Goal: Find specific page/section: Find specific page/section

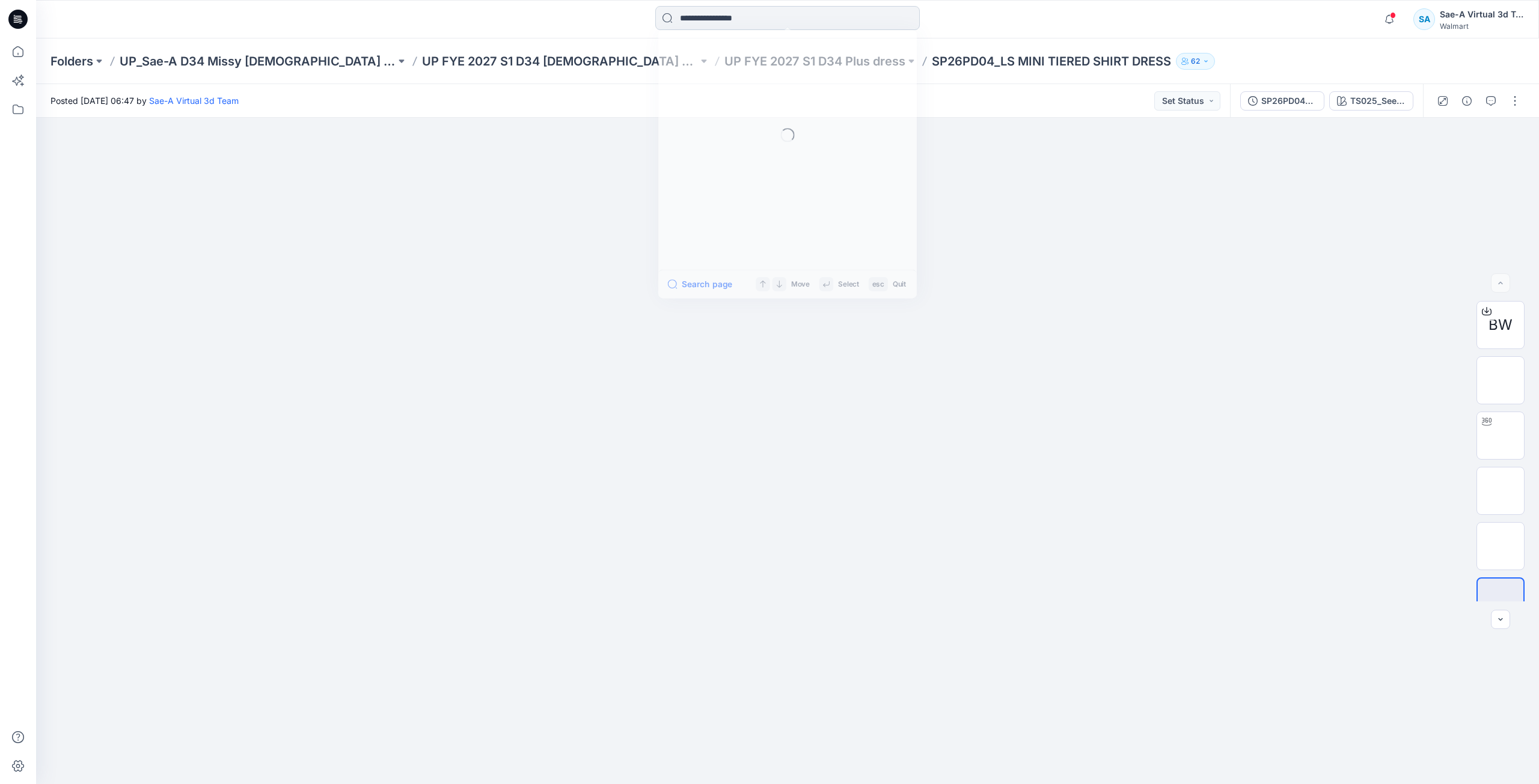
click at [786, 16] on input at bounding box center [787, 18] width 264 height 24
type input "*"
type input "******"
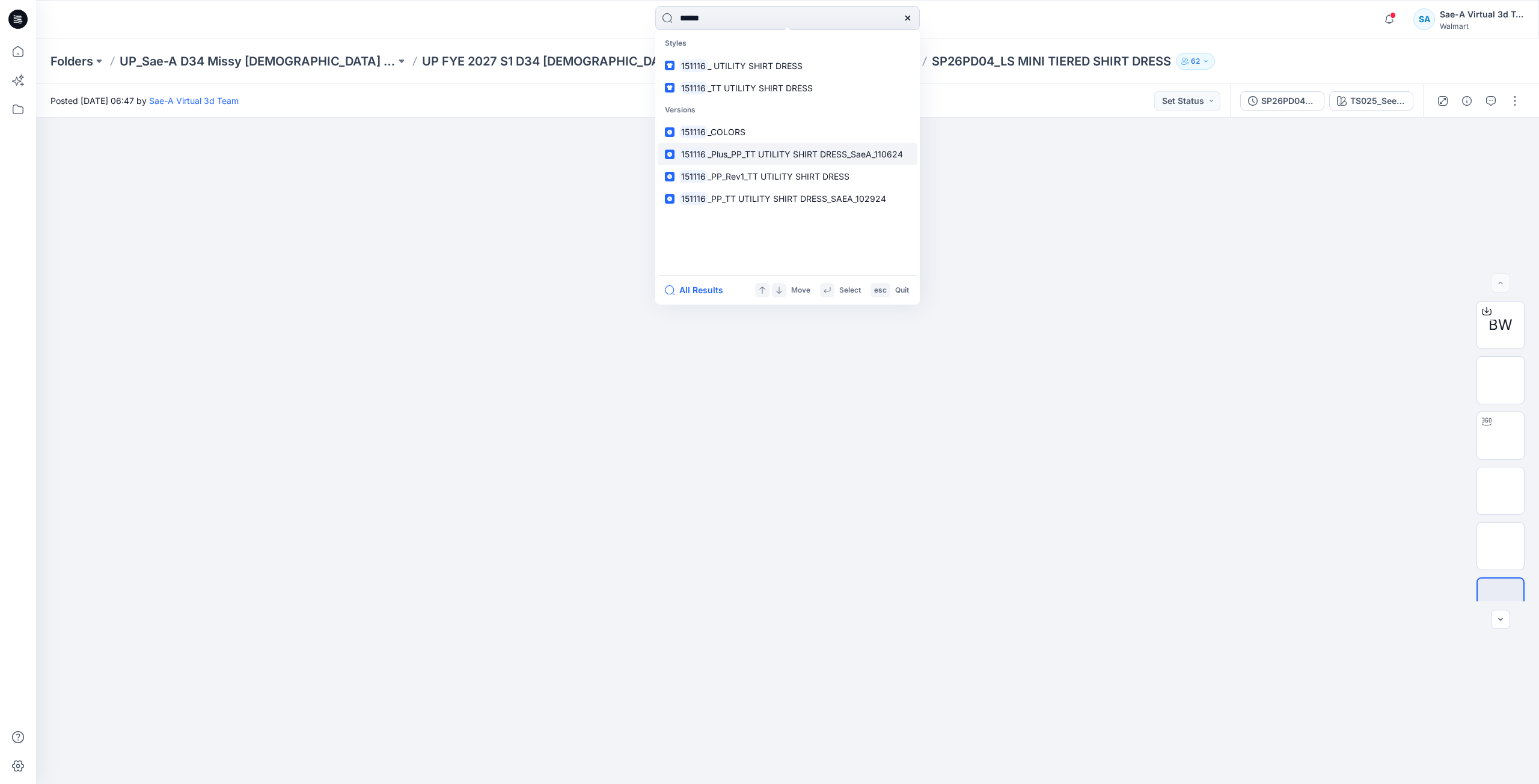
click at [844, 158] on span "_Plus_PP_TT UTILITY SHIRT DRESS_SaeA_110624" at bounding box center [805, 154] width 195 height 10
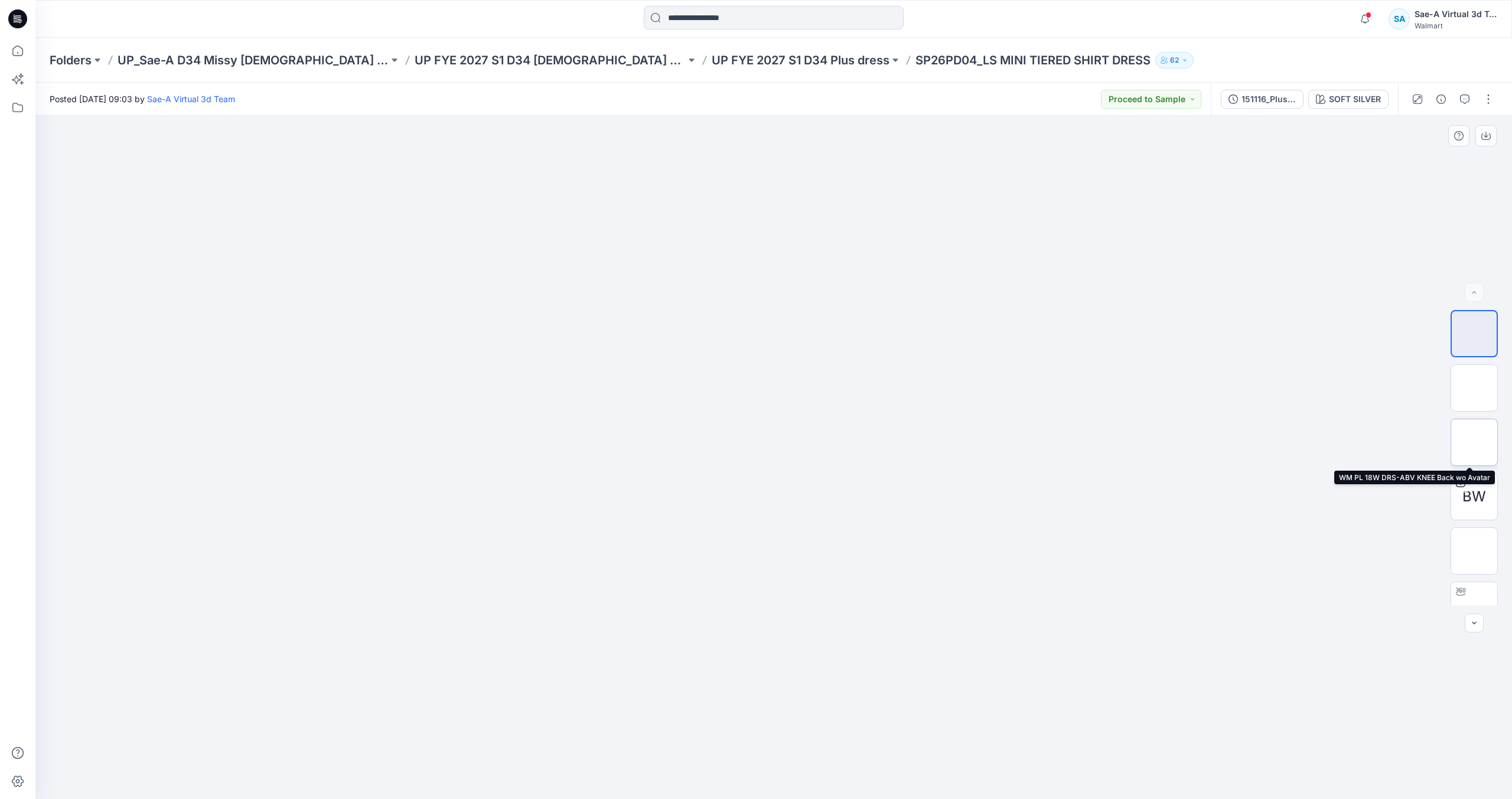
click at [1474, 442] on img at bounding box center [1474, 442] width 0 height 0
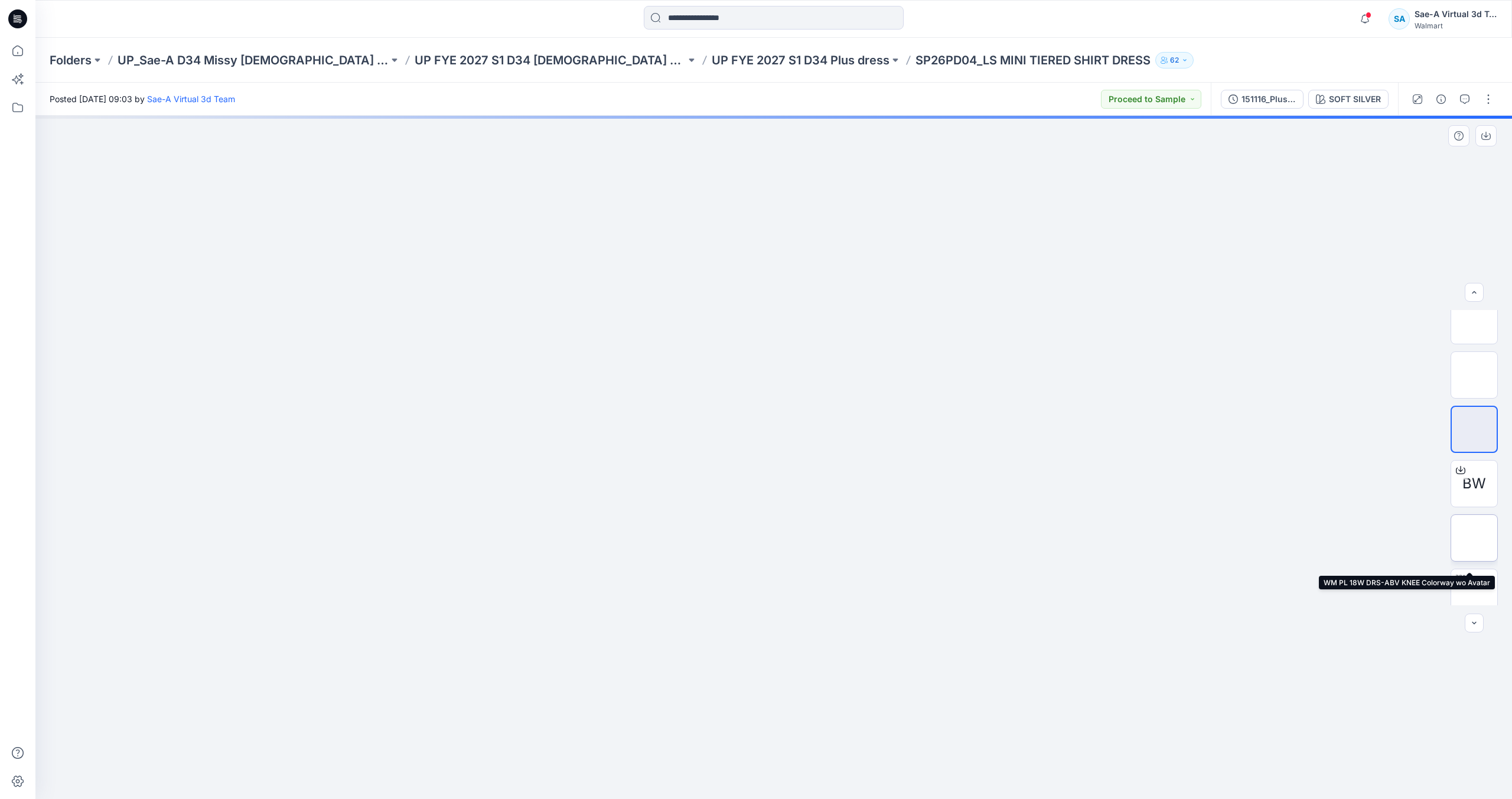
scroll to position [24, 0]
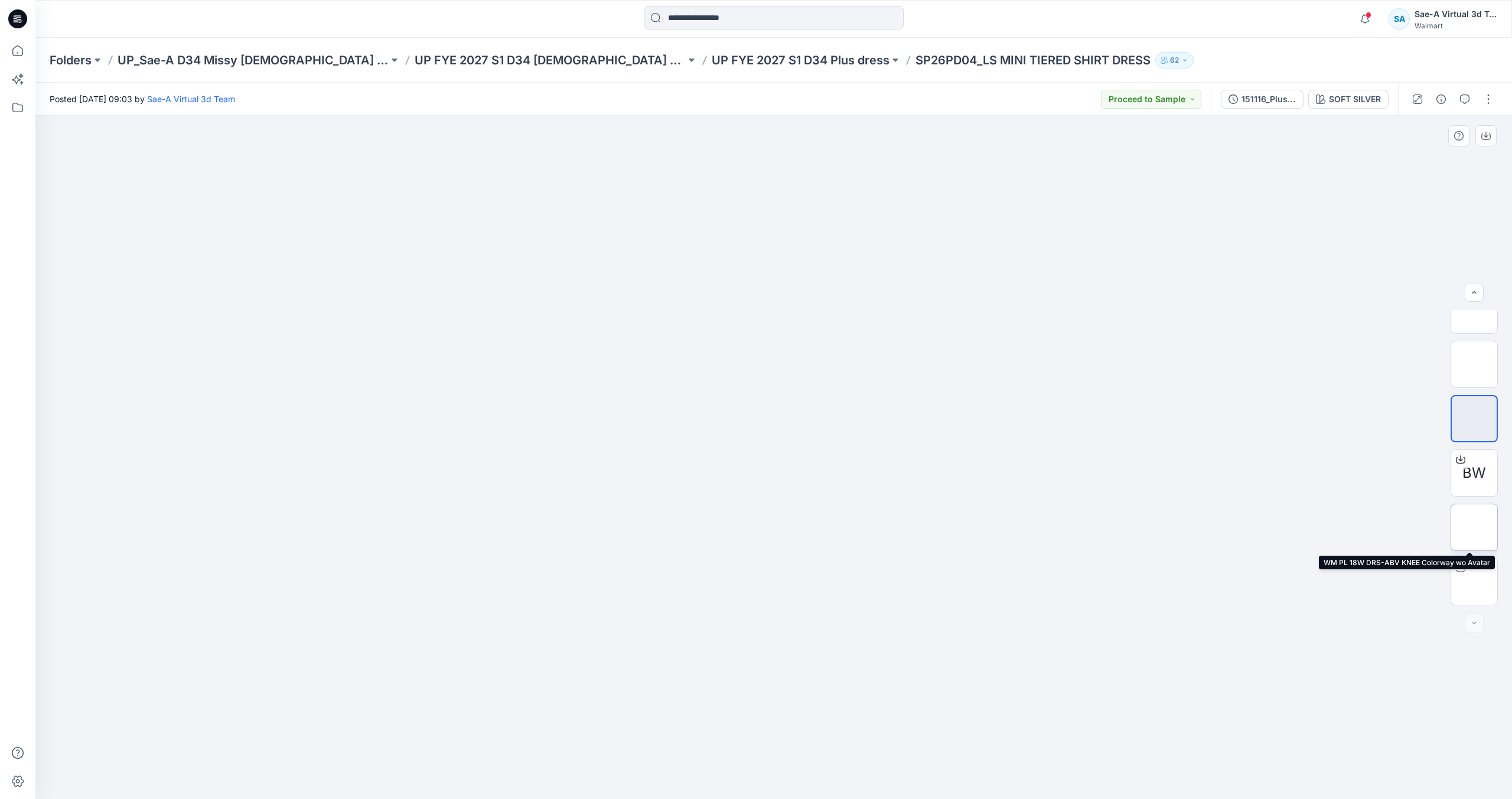
click at [1474, 528] on img at bounding box center [1474, 528] width 0 height 0
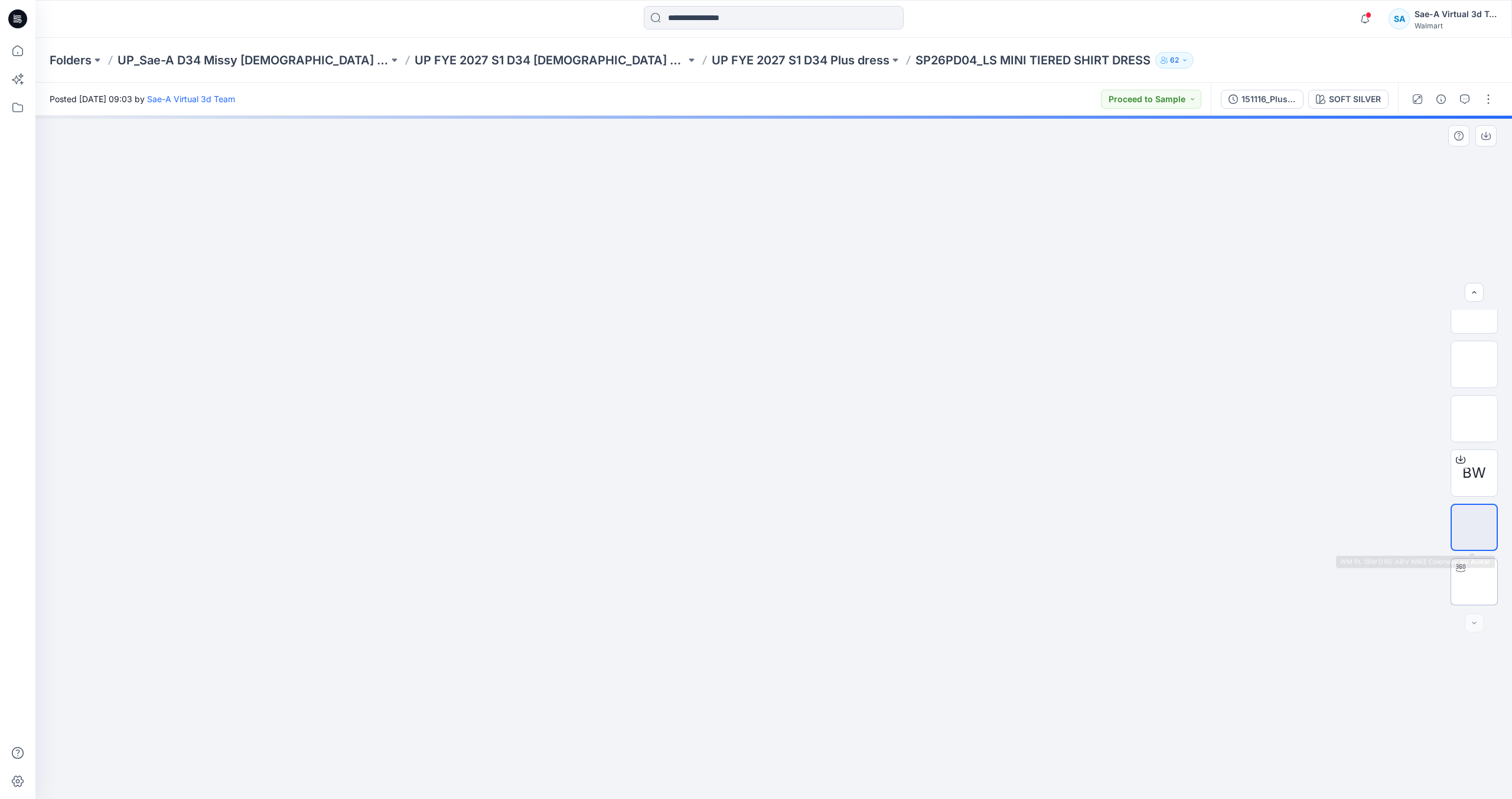
click at [1474, 581] on img at bounding box center [1474, 581] width 0 height 0
drag, startPoint x: 902, startPoint y: 741, endPoint x: 748, endPoint y: 767, distance: 156.2
click at [748, 767] on icon at bounding box center [776, 763] width 357 height 44
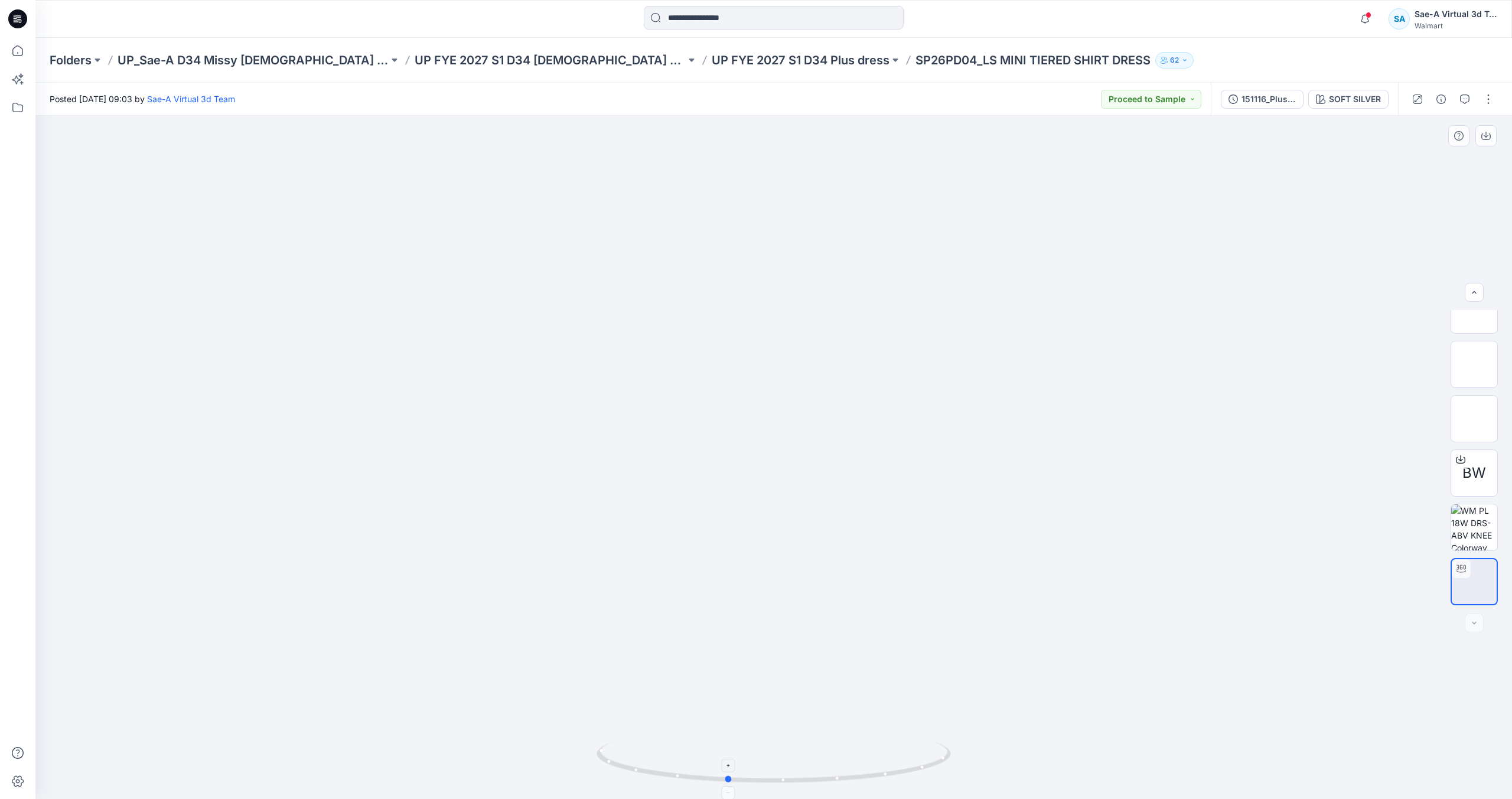
drag, startPoint x: 810, startPoint y: 766, endPoint x: 918, endPoint y: 772, distance: 108.2
click at [918, 770] on icon at bounding box center [776, 763] width 357 height 44
drag, startPoint x: 904, startPoint y: 766, endPoint x: 875, endPoint y: 772, distance: 29.6
click at [875, 770] on icon at bounding box center [776, 763] width 357 height 44
drag, startPoint x: 892, startPoint y: 762, endPoint x: 958, endPoint y: 764, distance: 66.0
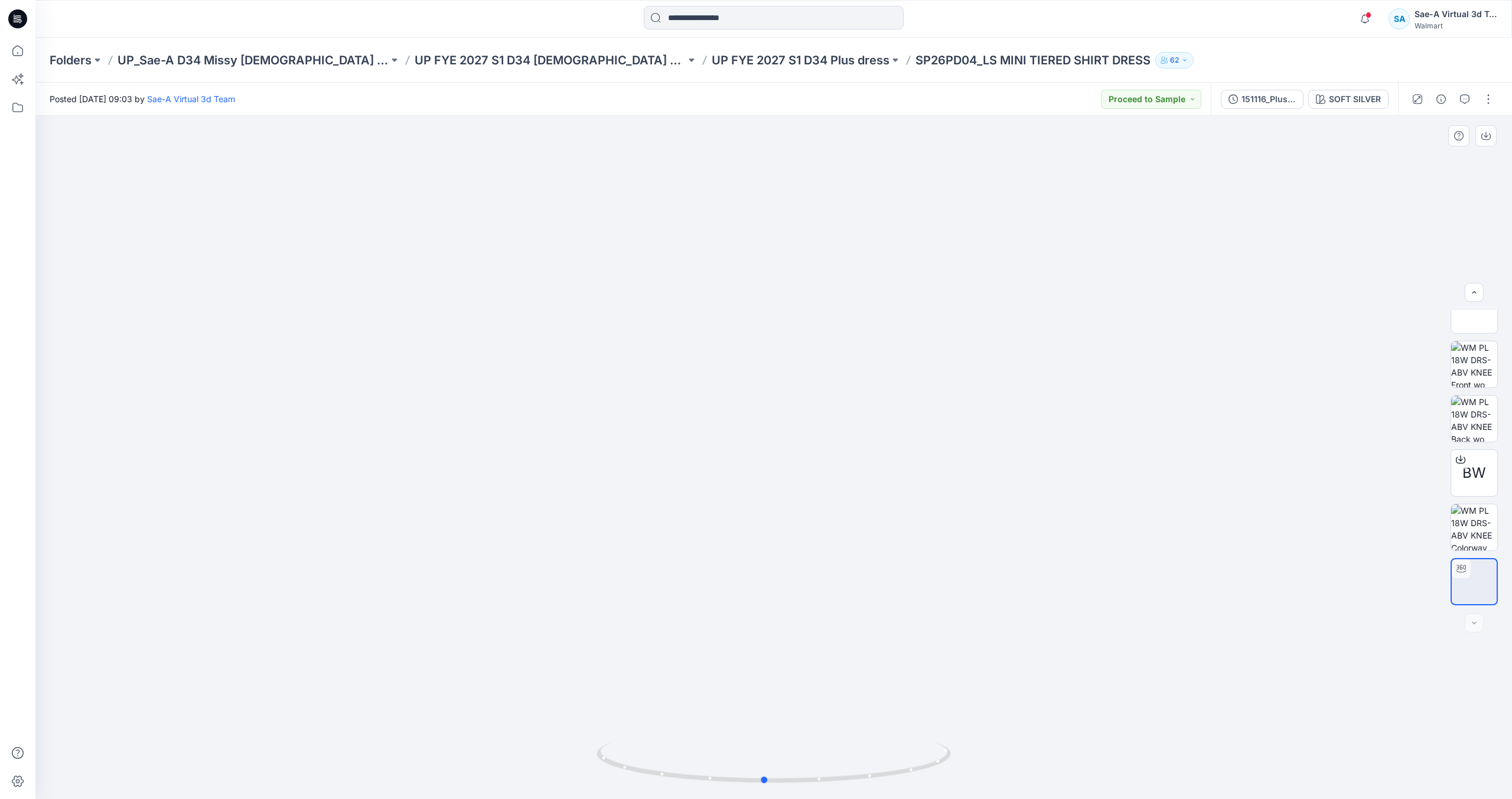
click at [958, 764] on div at bounding box center [773, 457] width 1476 height 683
click at [695, 50] on div "Folders UP_Sae-A D34 Missy [DEMOGRAPHIC_DATA] Dresses UP FYE 2027 S1 D34 [DEMOG…" at bounding box center [773, 60] width 1476 height 45
click at [712, 57] on p "UP FYE 2027 S1 D34 Plus dress" at bounding box center [801, 60] width 178 height 17
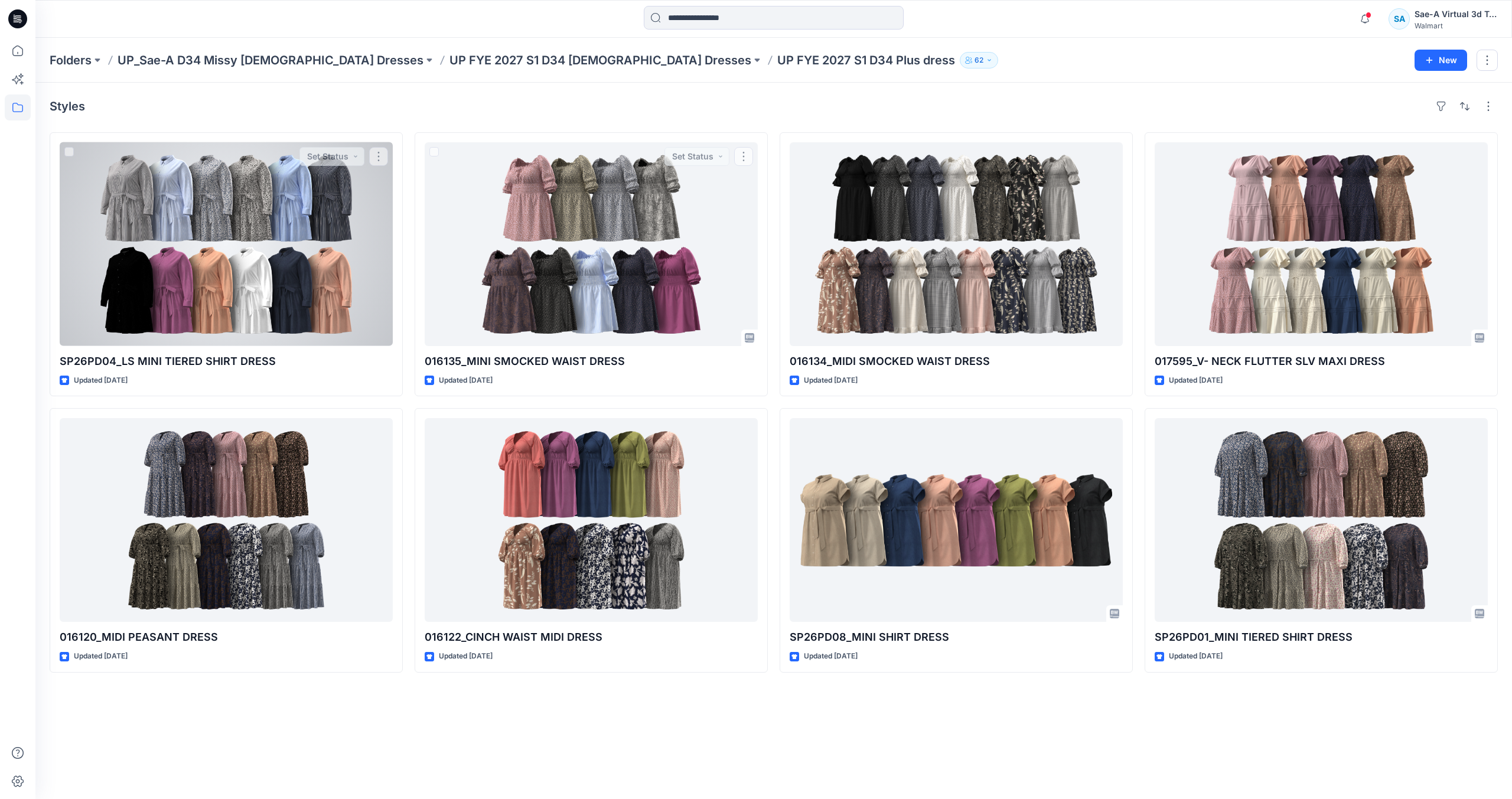
click at [257, 310] on div at bounding box center [225, 244] width 333 height 204
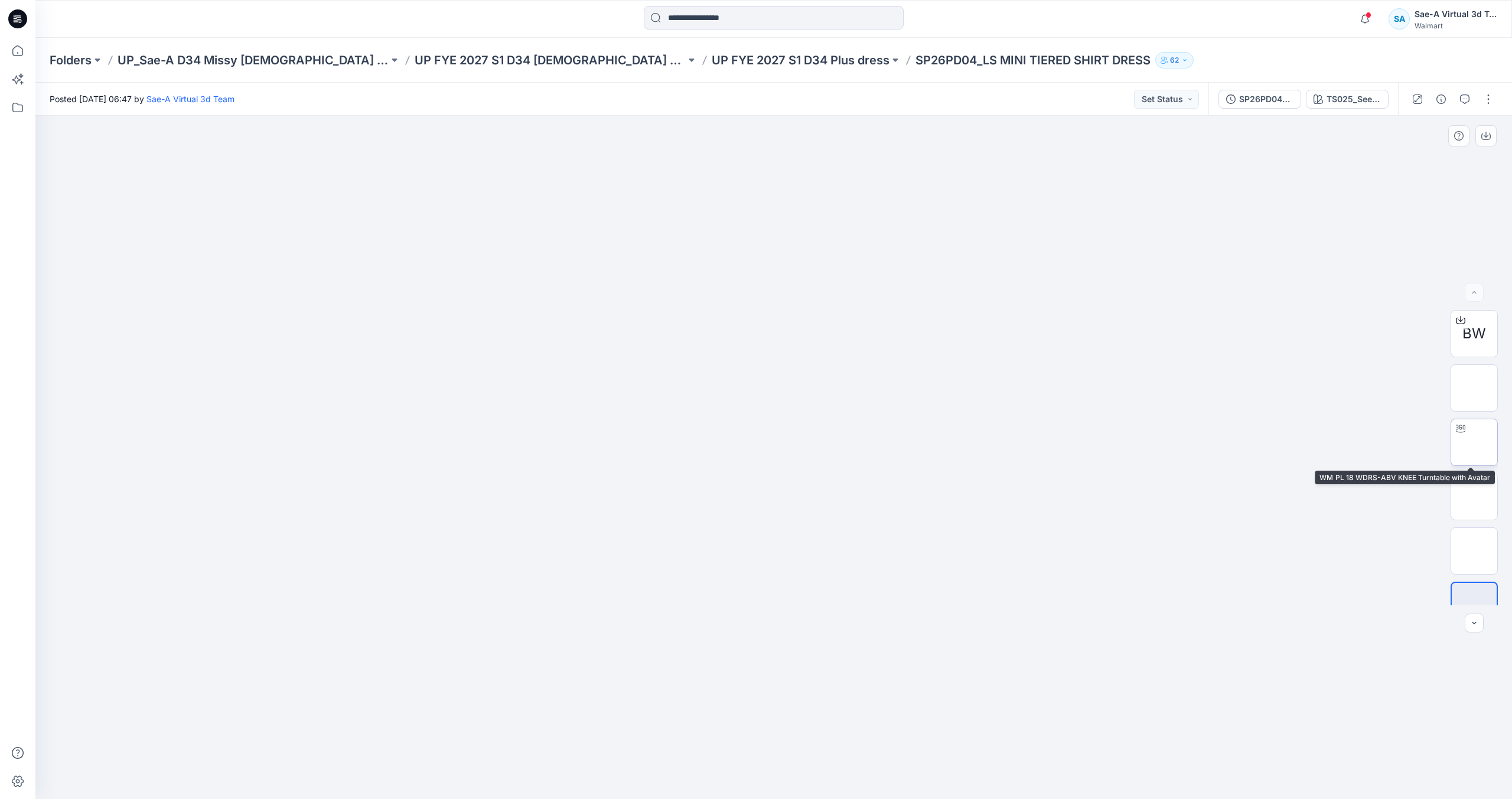
drag, startPoint x: 1476, startPoint y: 455, endPoint x: 1471, endPoint y: 451, distance: 6.4
click at [1474, 442] on img at bounding box center [1474, 442] width 0 height 0
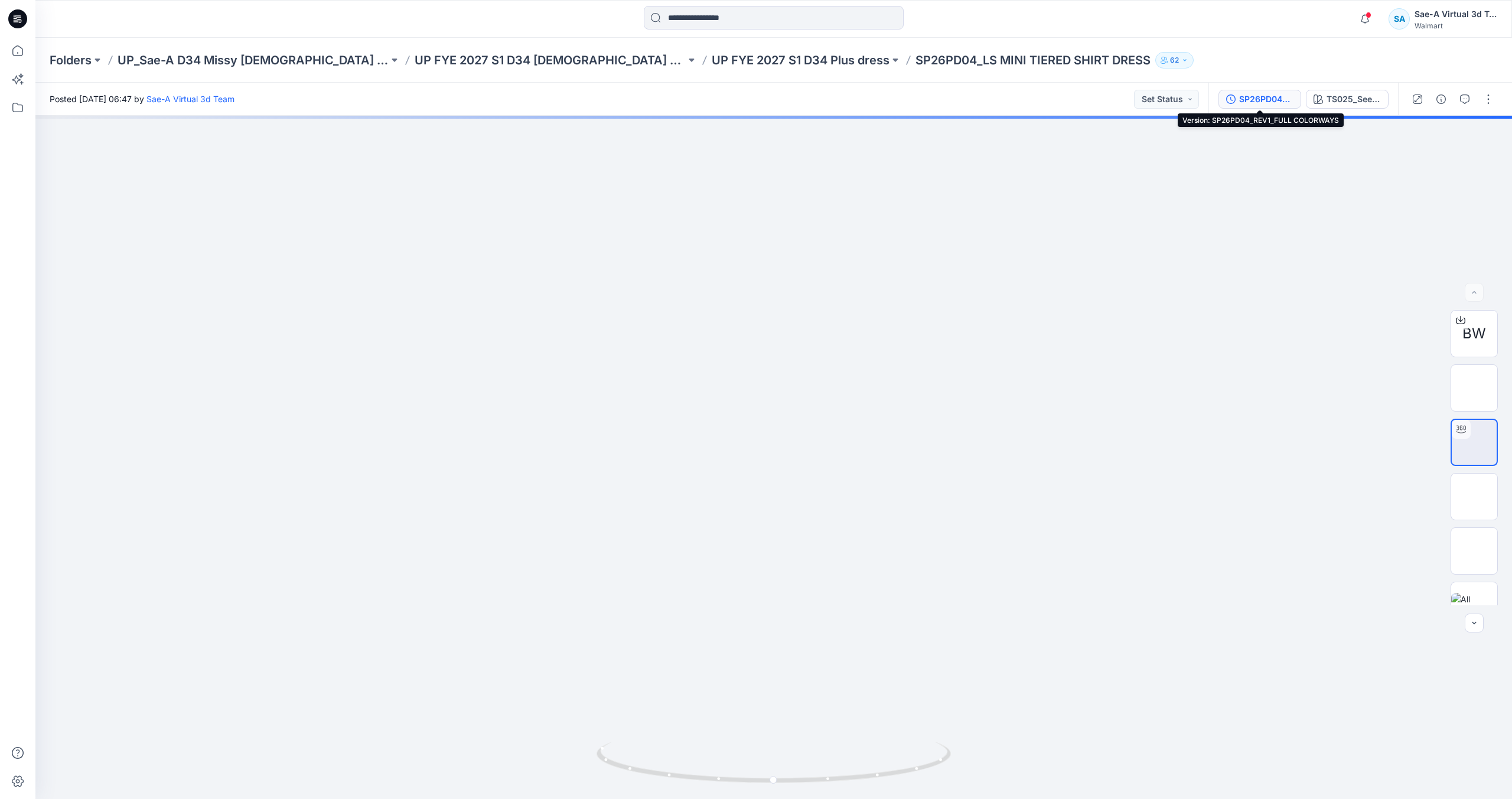
click at [1266, 105] on div "SP26PD04_REV1_FULL COLORWAYS" at bounding box center [1266, 99] width 54 height 13
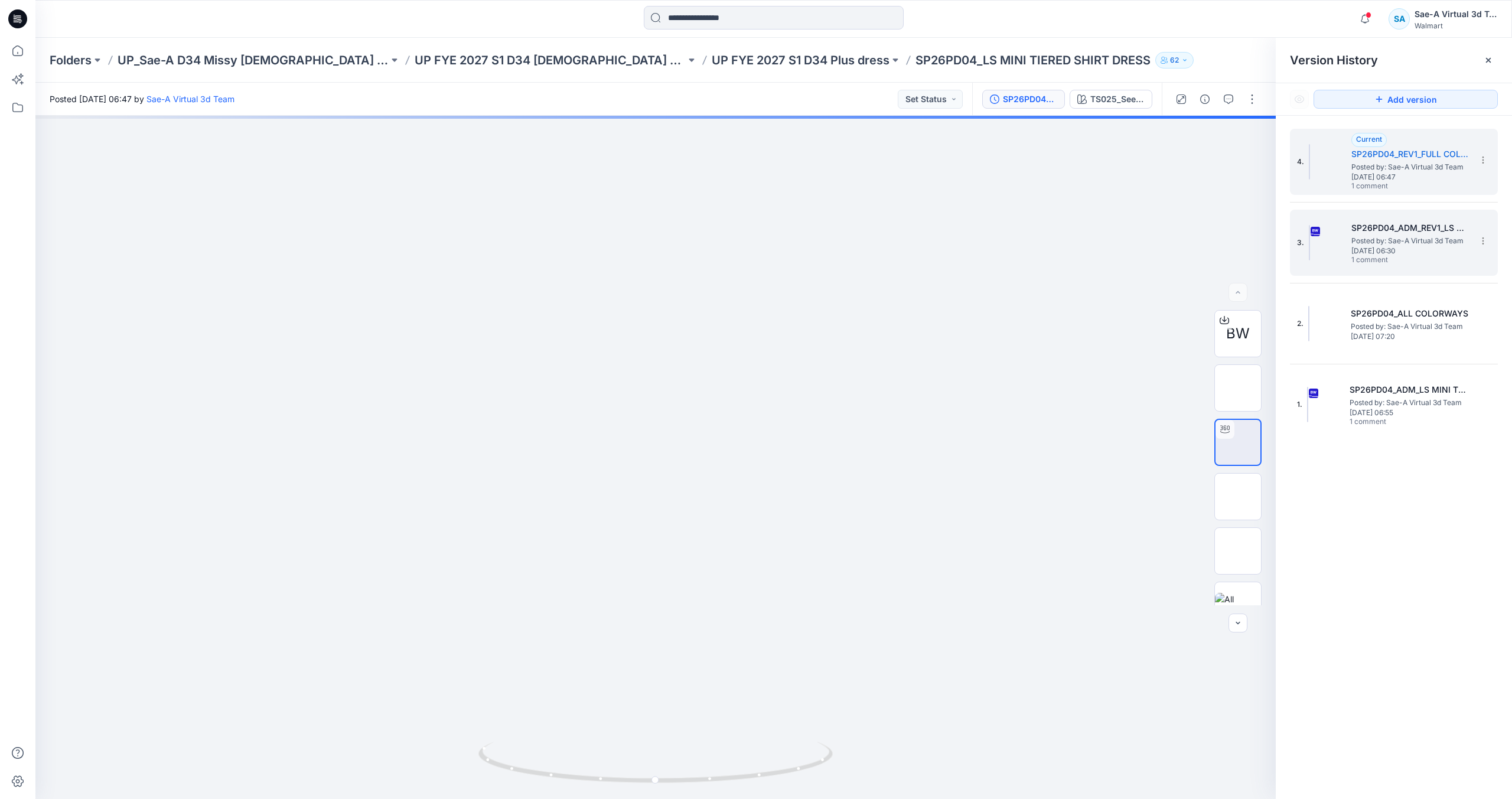
click at [1427, 254] on span "[DATE] 06:30" at bounding box center [1410, 251] width 118 height 8
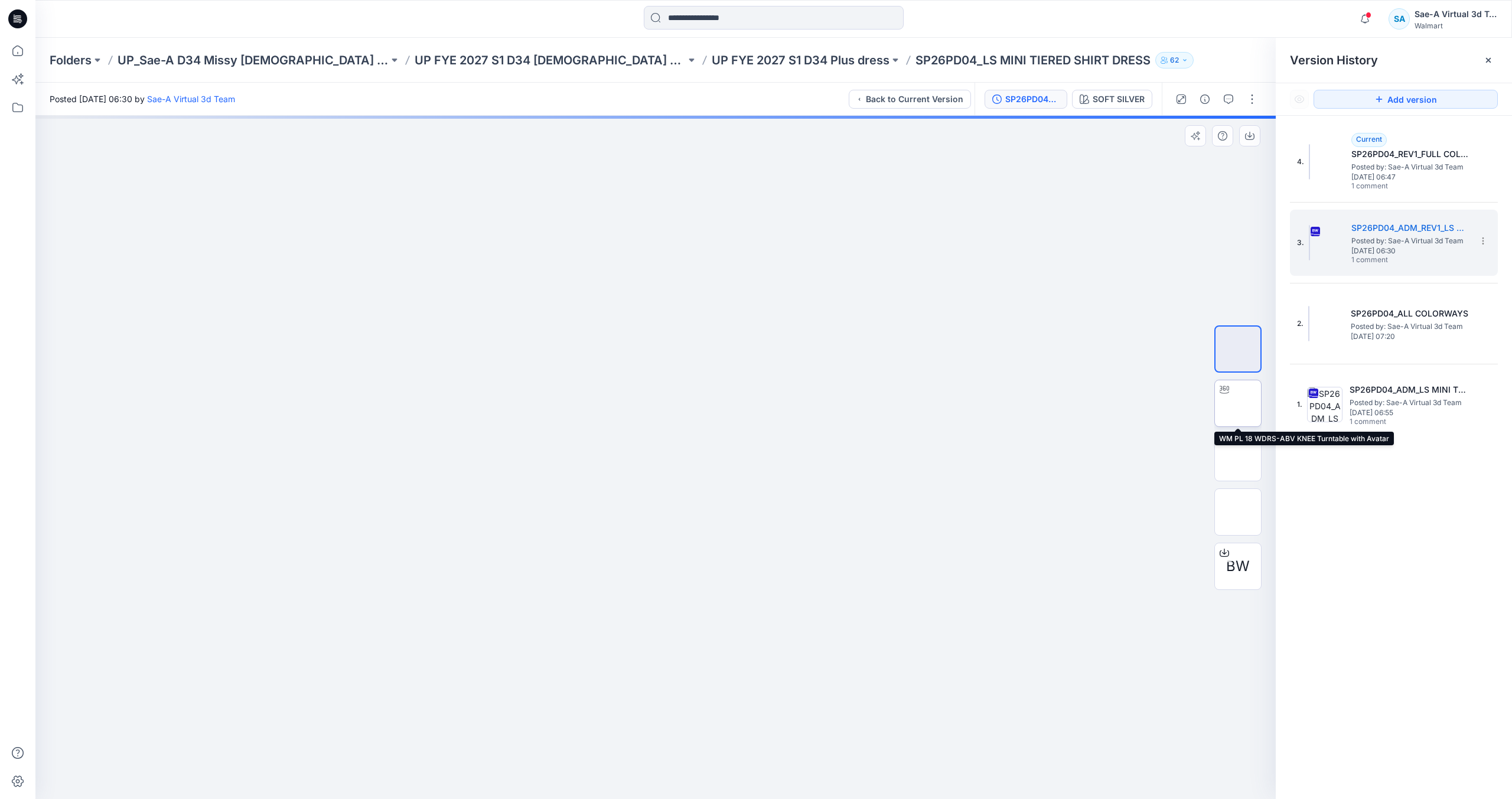
click at [1238, 403] on img at bounding box center [1238, 403] width 0 height 0
drag, startPoint x: 797, startPoint y: 761, endPoint x: 625, endPoint y: 789, distance: 174.3
click at [625, 770] on div at bounding box center [655, 769] width 355 height 59
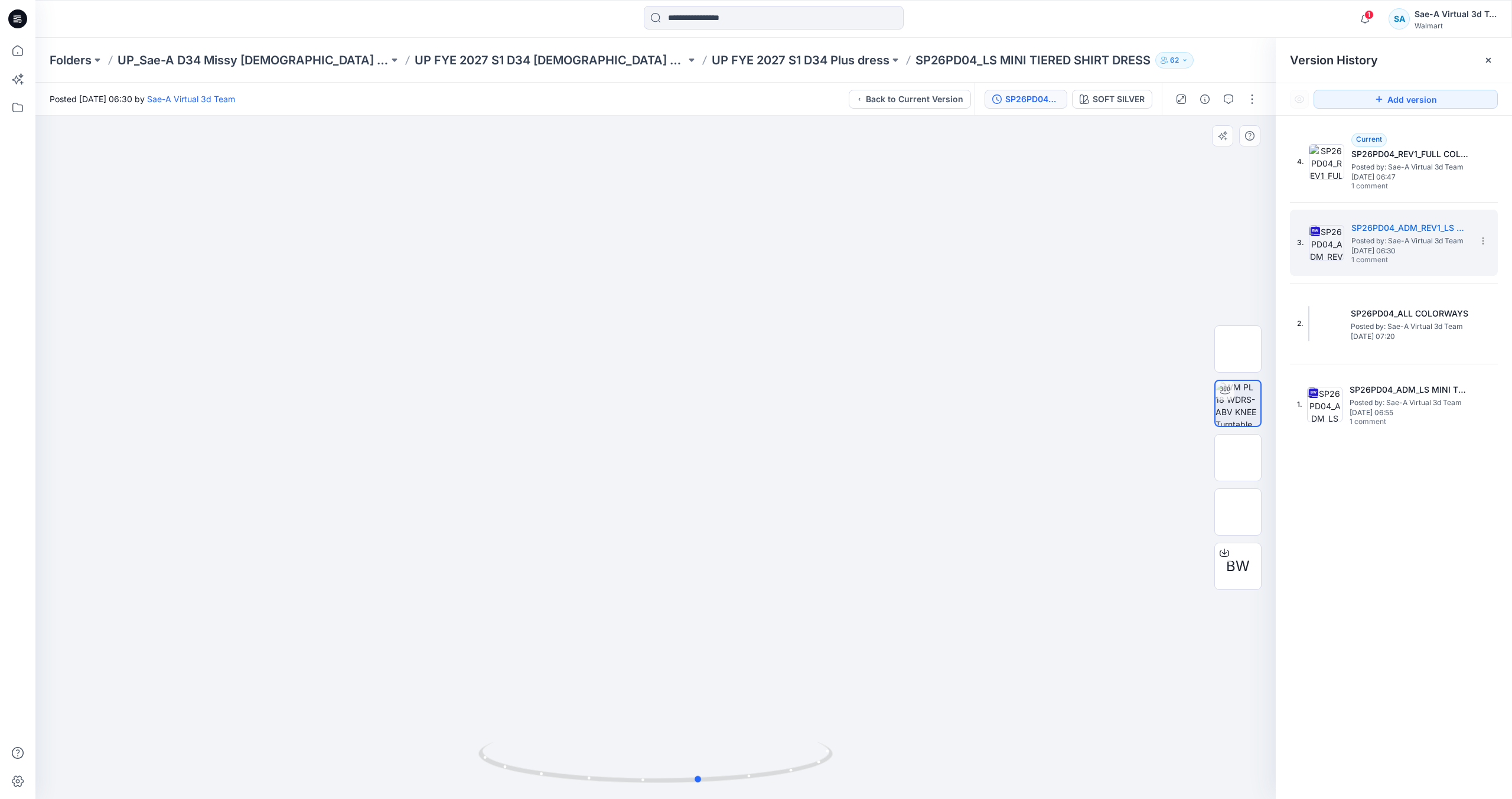
drag, startPoint x: 786, startPoint y: 768, endPoint x: 1007, endPoint y: 726, distance: 225.0
click at [1007, 726] on div at bounding box center [655, 457] width 1240 height 683
click at [701, 23] on input at bounding box center [773, 17] width 260 height 24
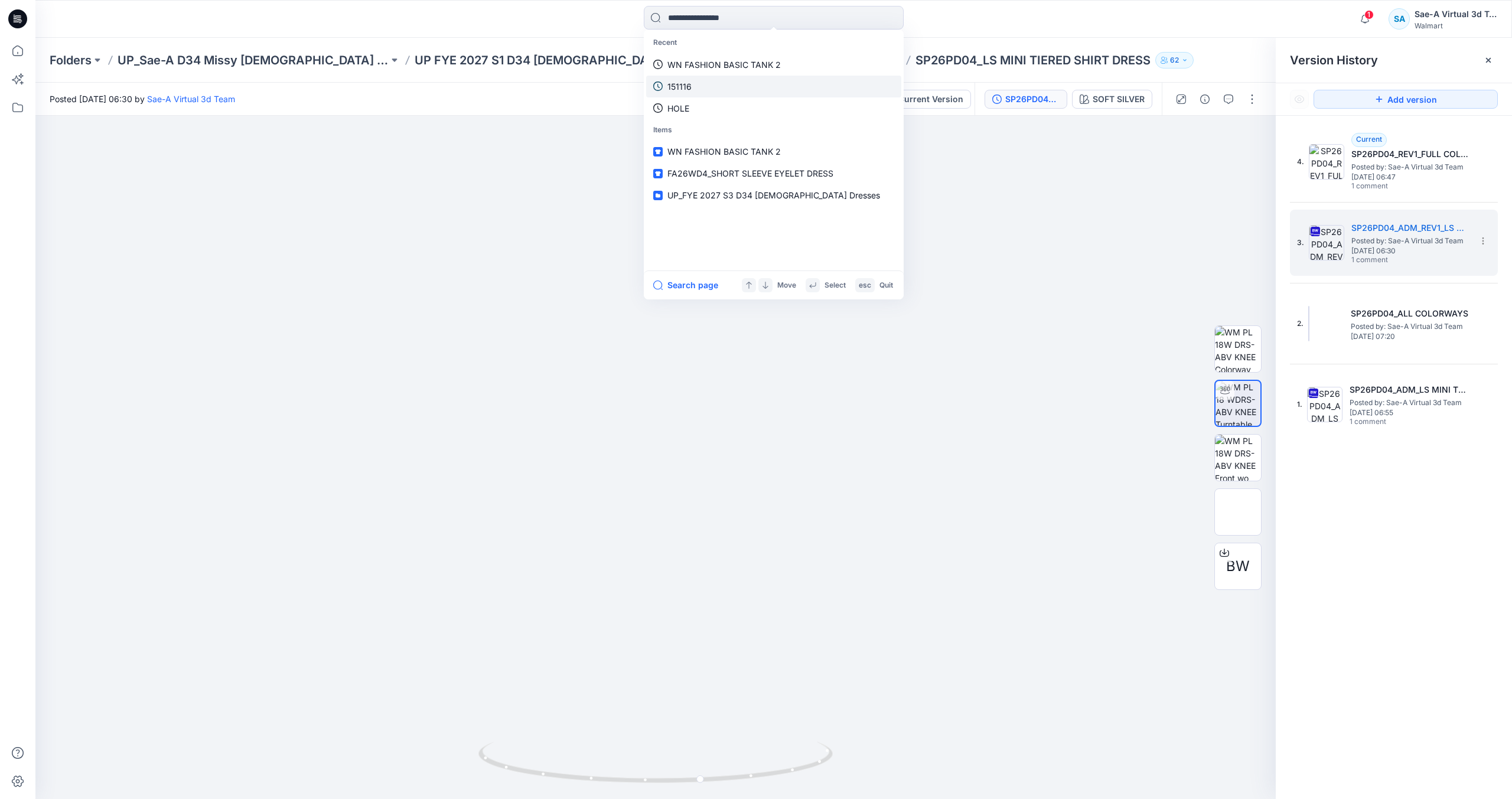
click at [714, 80] on link "151116" at bounding box center [774, 86] width 255 height 22
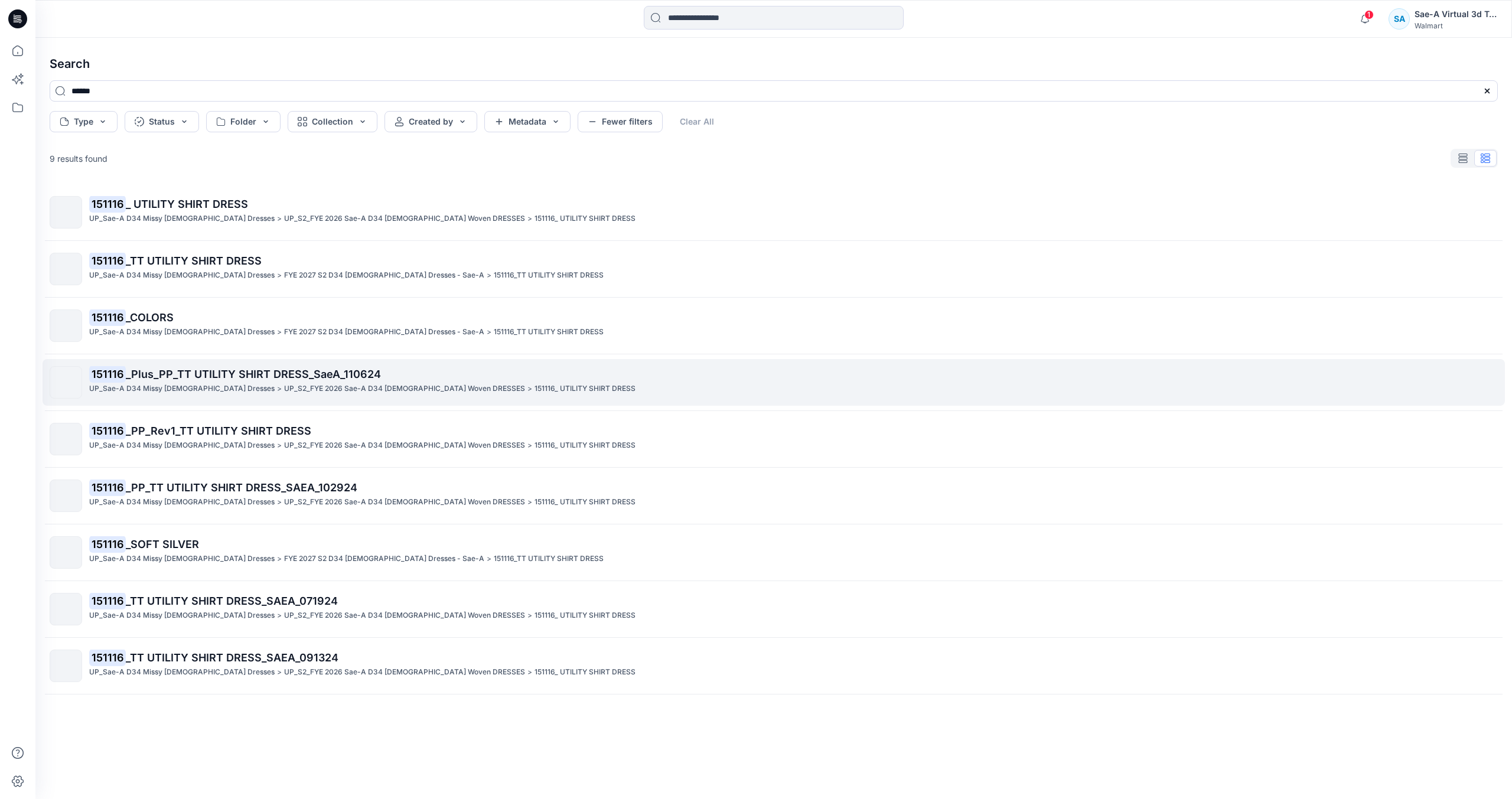
click at [503, 372] on p "151116 _Plus_PP_TT UTILITY SHIRT DRESS_SaeA_110624" at bounding box center [793, 375] width 1408 height 17
